Goal: Task Accomplishment & Management: Complete application form

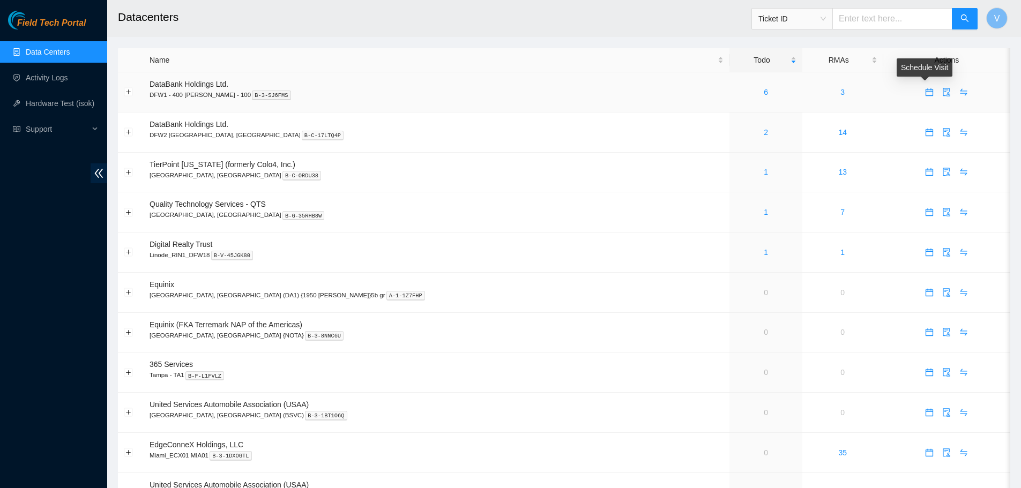
click at [925, 94] on icon "calendar" at bounding box center [929, 92] width 9 height 9
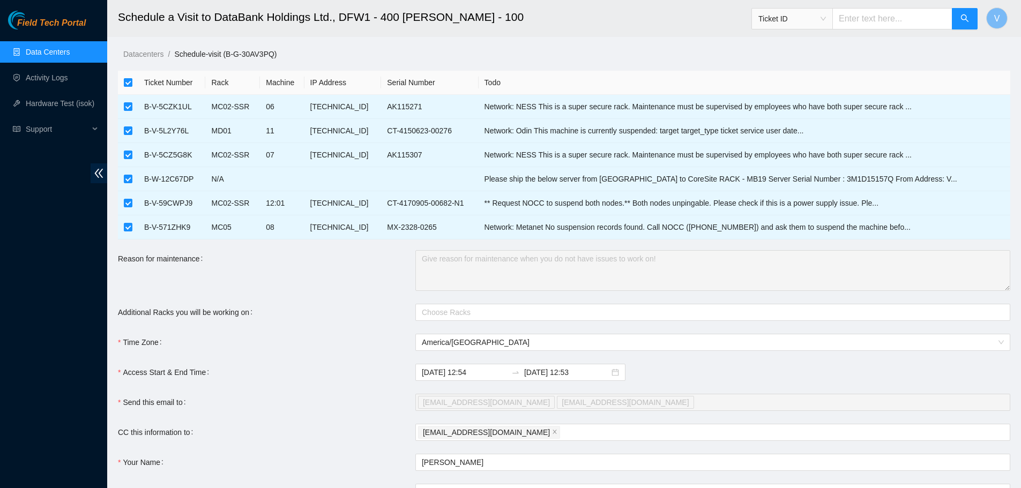
click at [129, 81] on input "checkbox" at bounding box center [128, 82] width 9 height 9
checkbox input "false"
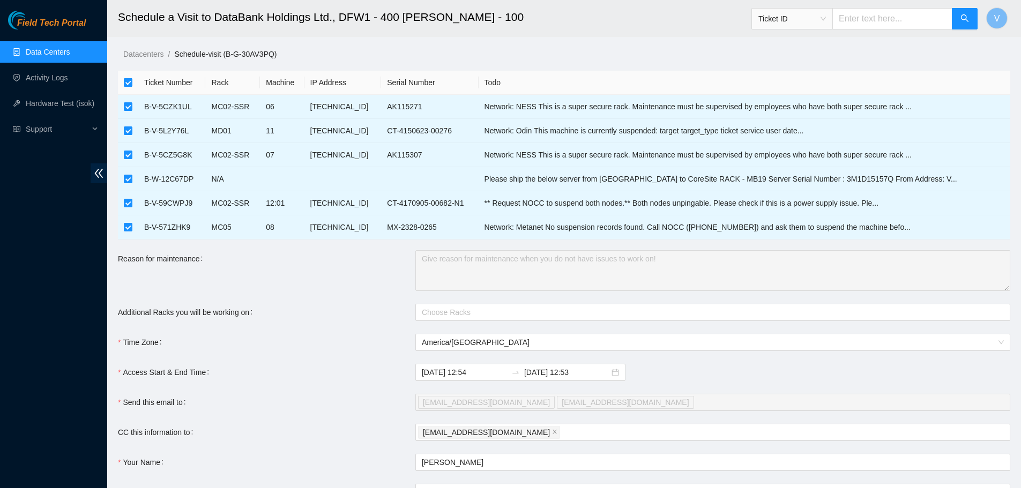
checkbox input "false"
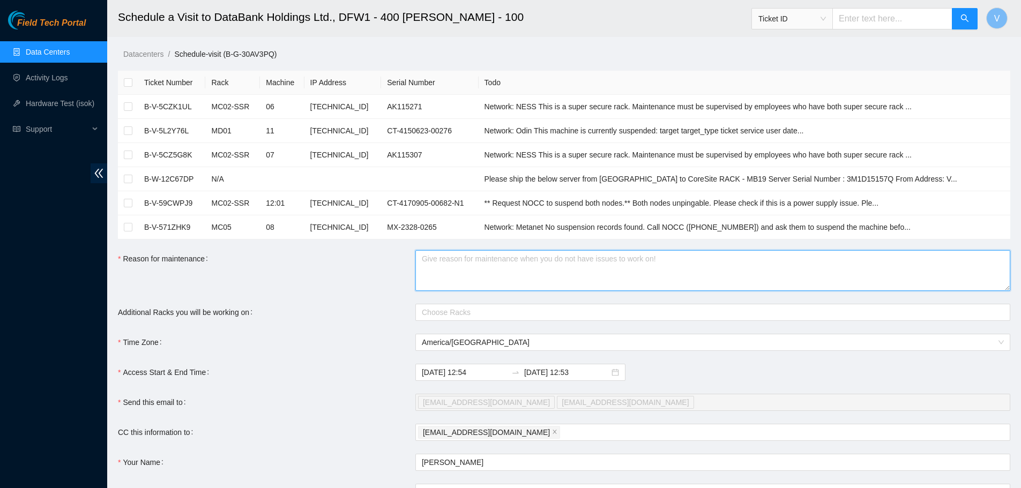
click at [437, 261] on textarea "Reason for maintenance" at bounding box center [712, 270] width 595 height 41
paste textarea "DP78417 - Adding more servers to NESS Rack MC03"
click at [454, 309] on div at bounding box center [707, 312] width 579 height 13
type textarea "DP78417 - Adding more servers to NESS Rack MC03"
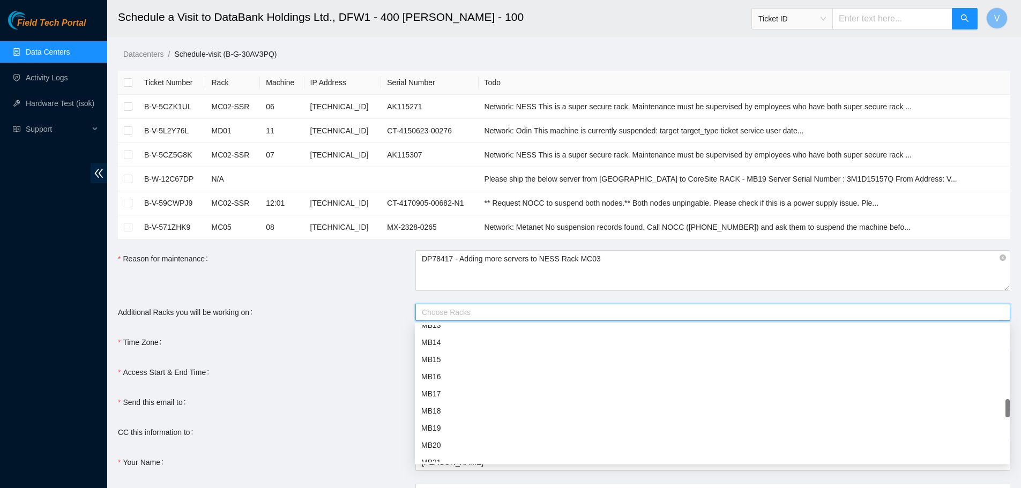
scroll to position [804, 0]
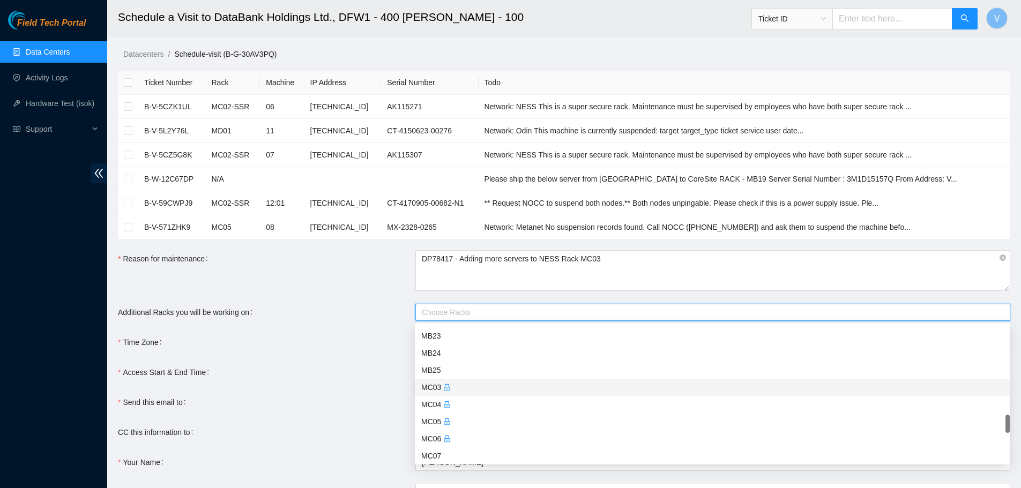
click at [435, 386] on div "MC03" at bounding box center [712, 388] width 582 height 12
click at [289, 332] on form "Ticket Number Rack Machine IP Address Serial Number Todo B-V-5CZK1UL MC02-SSR 0…" at bounding box center [564, 316] width 892 height 490
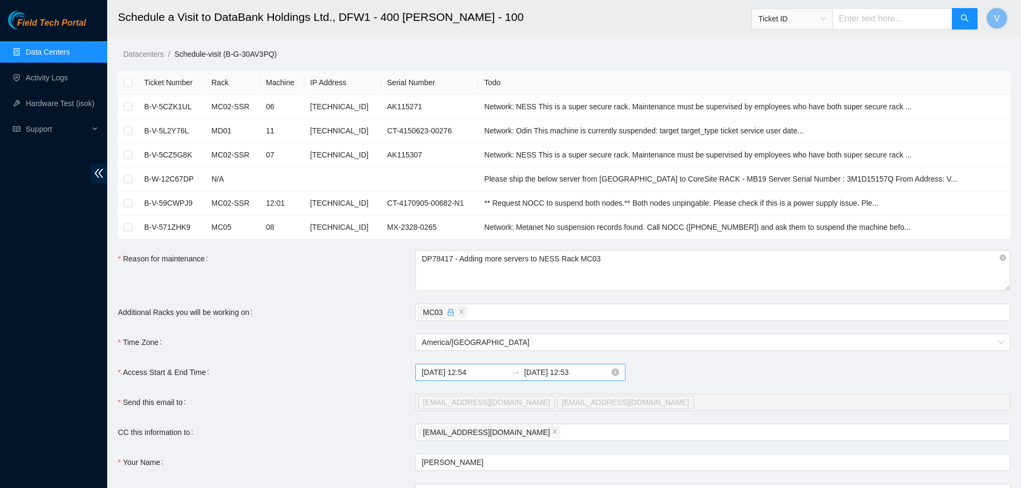
click at [444, 374] on input "[DATE] 12:54" at bounding box center [464, 373] width 85 height 12
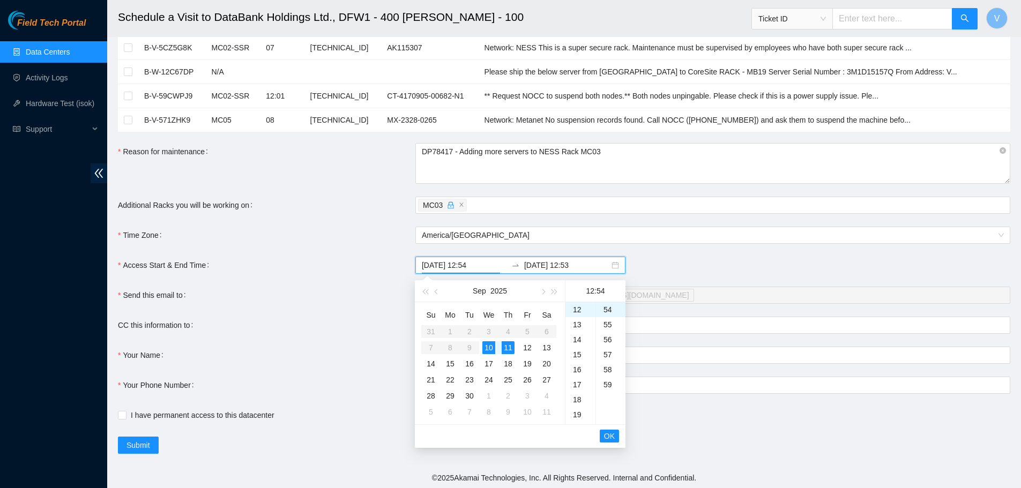
scroll to position [108, 0]
click at [472, 377] on div "23" at bounding box center [469, 379] width 13 height 13
click at [578, 359] on div "07" at bounding box center [580, 360] width 30 height 15
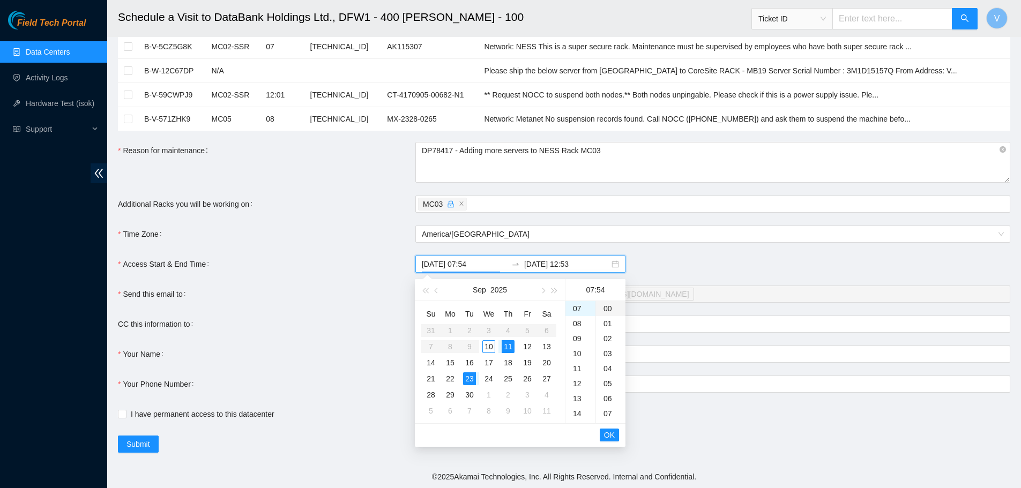
click at [606, 309] on div "00" at bounding box center [610, 308] width 29 height 15
type input "[DATE] 07:00"
click at [609, 437] on span "OK" at bounding box center [609, 435] width 11 height 12
click at [467, 379] on div "23" at bounding box center [469, 379] width 13 height 13
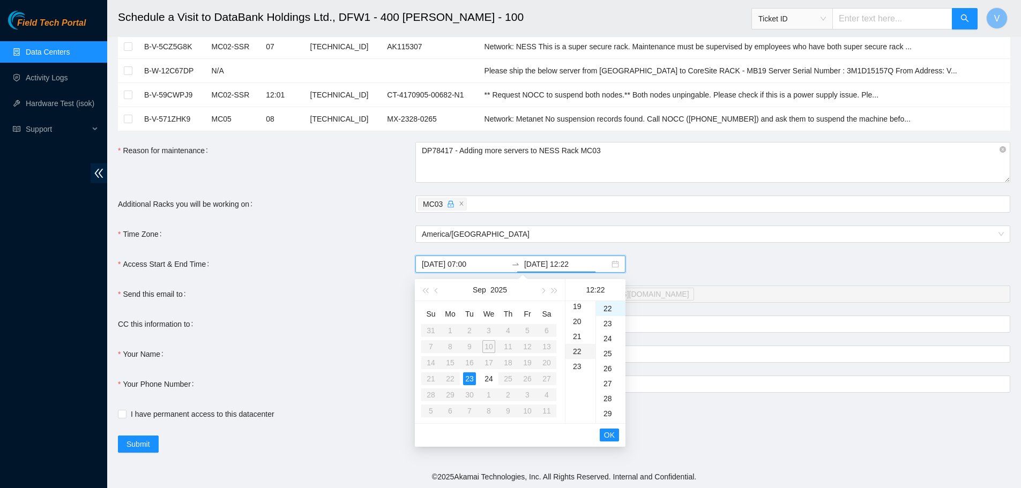
click at [578, 352] on div "22" at bounding box center [580, 351] width 30 height 15
click at [606, 309] on div "00" at bounding box center [610, 308] width 29 height 15
type input "[DATE] 22:00"
click at [614, 435] on span "OK" at bounding box center [609, 435] width 11 height 12
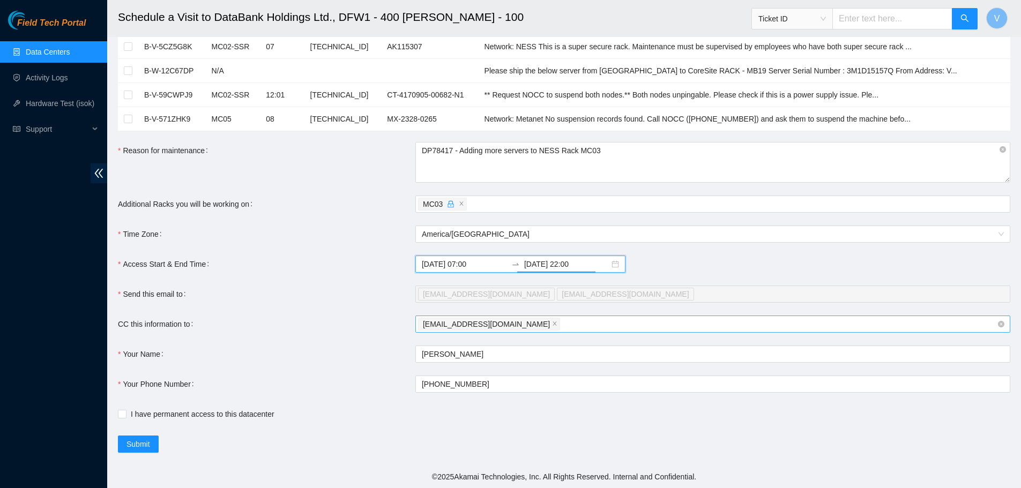
click at [538, 326] on div "[EMAIL_ADDRESS][DOMAIN_NAME]" at bounding box center [707, 324] width 579 height 15
paste input "[EMAIL_ADDRESS][DOMAIN_NAME]"
type input "[EMAIL_ADDRESS][DOMAIN_NAME]"
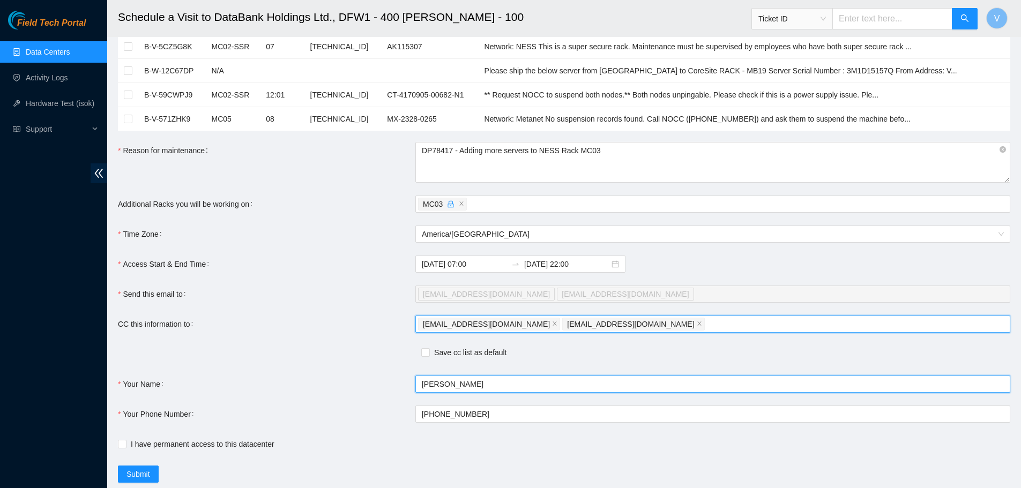
click at [518, 354] on form "Ticket Number Rack Machine IP Address Serial Number Todo B-V-5CZK1UL MC02-SSR 0…" at bounding box center [564, 222] width 892 height 520
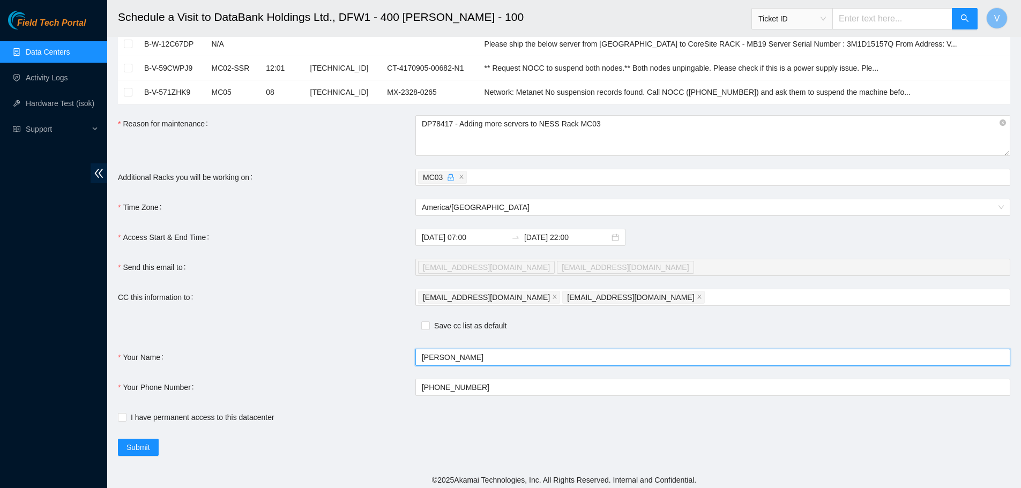
scroll to position [138, 0]
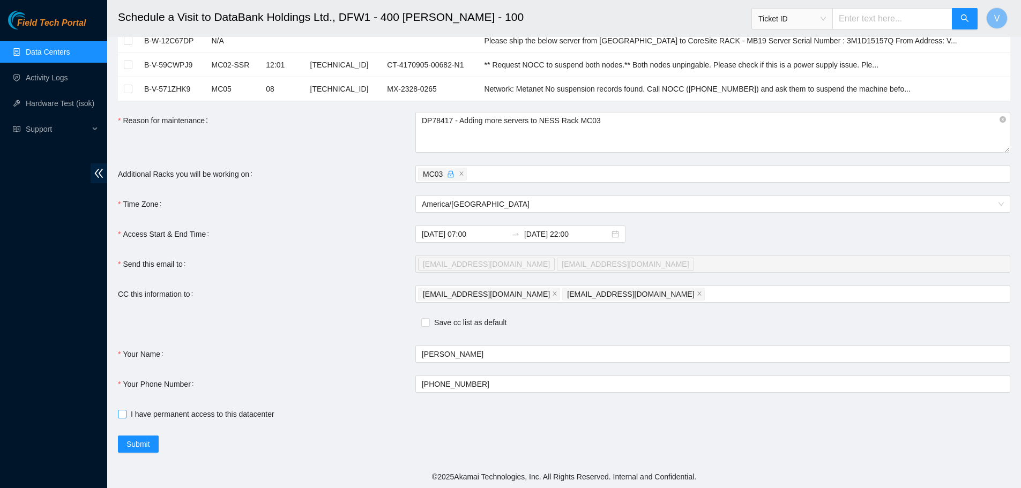
click at [159, 416] on span "I have permanent access to this datacenter" at bounding box center [202, 414] width 152 height 12
click at [125, 416] on input "I have permanent access to this datacenter" at bounding box center [122, 414] width 8 height 8
checkbox input "true"
click at [127, 442] on span "Submit" at bounding box center [138, 444] width 24 height 12
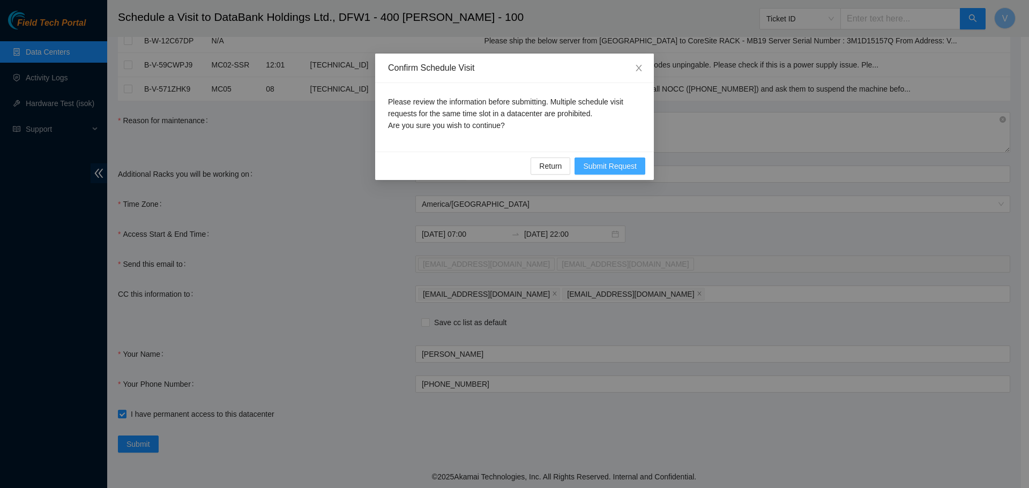
click at [622, 165] on span "Submit Request" at bounding box center [610, 166] width 54 height 12
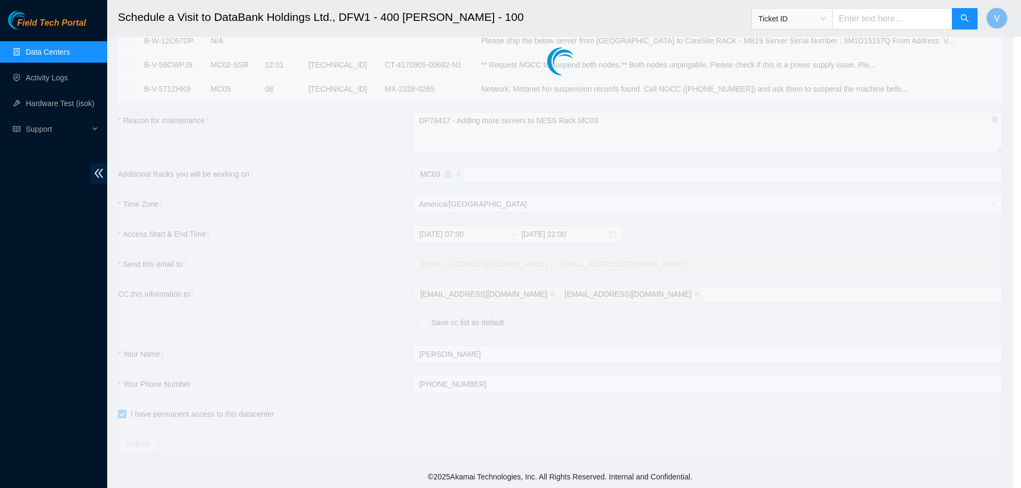
type input "[DATE] 12:58"
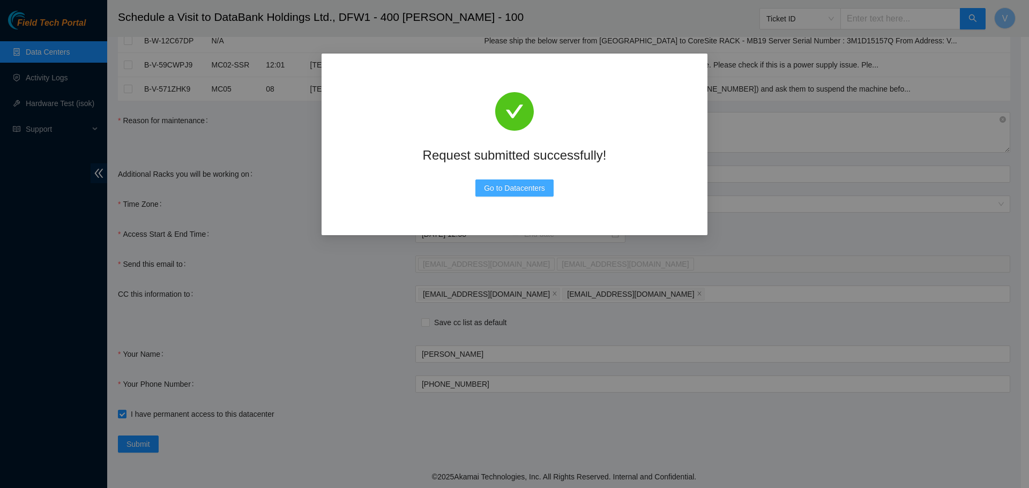
click at [512, 187] on span "Go to Datacenters" at bounding box center [514, 188] width 61 height 12
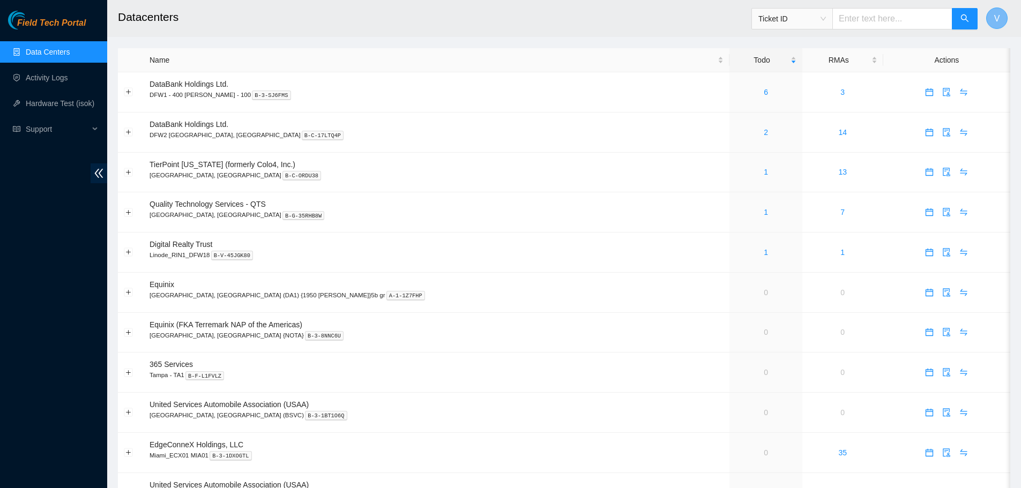
click at [1001, 19] on button "V" at bounding box center [996, 18] width 21 height 21
